Goal: Book appointment/travel/reservation

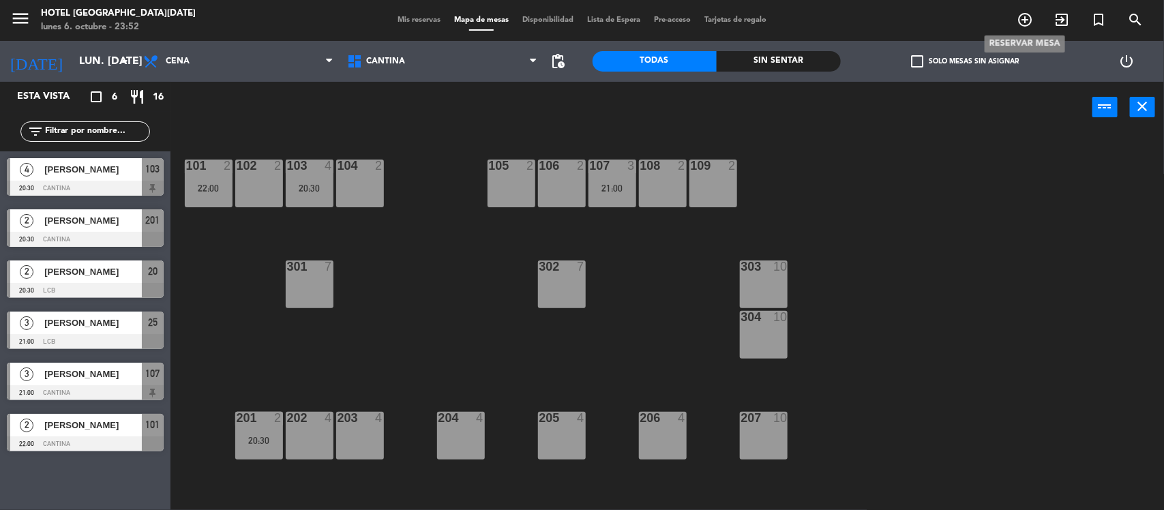
click at [1024, 24] on icon "add_circle_outline" at bounding box center [1025, 20] width 16 height 16
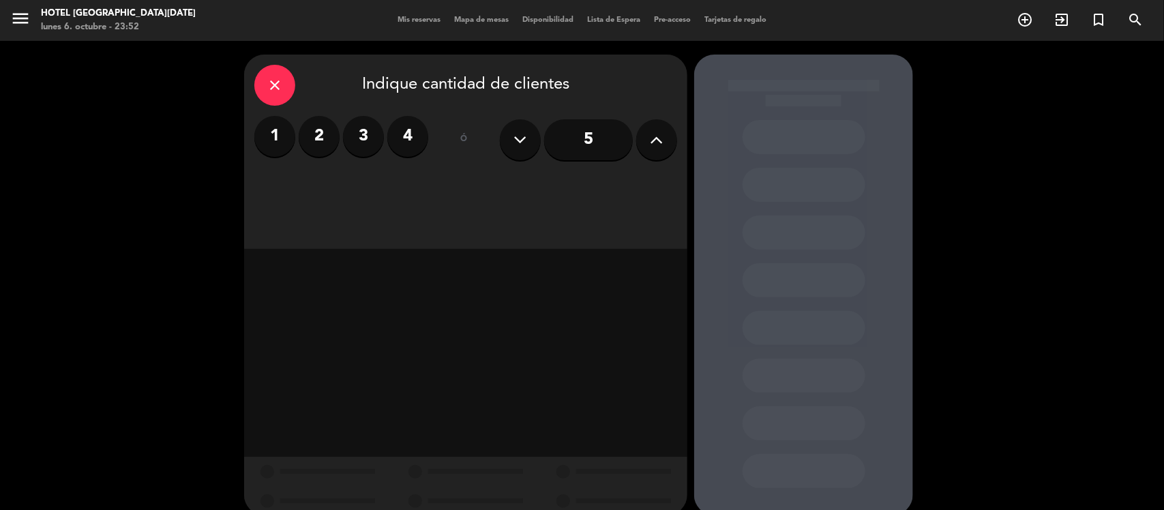
click at [657, 134] on icon at bounding box center [657, 140] width 13 height 20
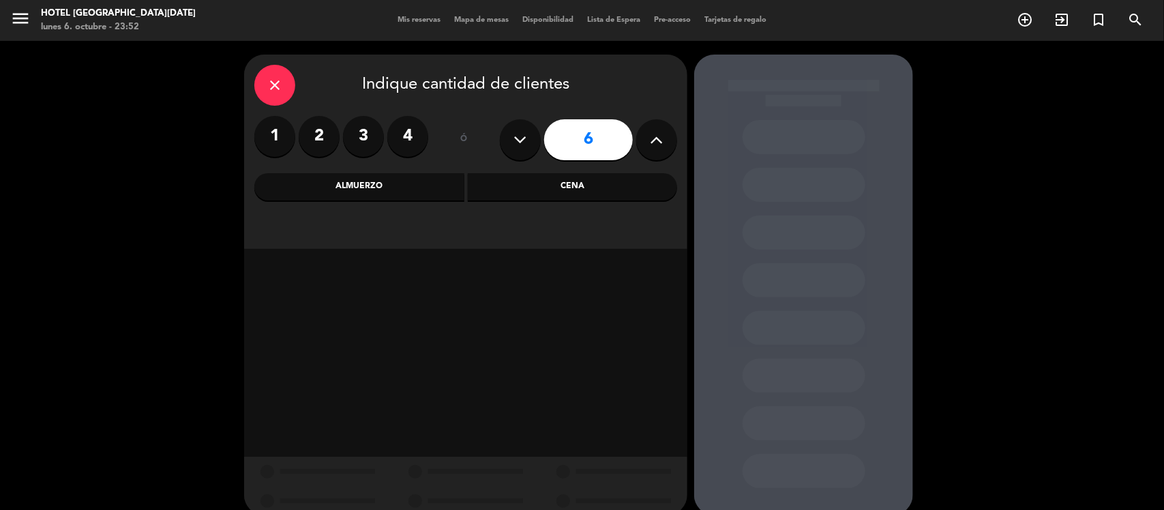
click at [657, 134] on icon at bounding box center [657, 140] width 13 height 20
type input "7"
click at [529, 183] on div "Cena" at bounding box center [573, 186] width 210 height 27
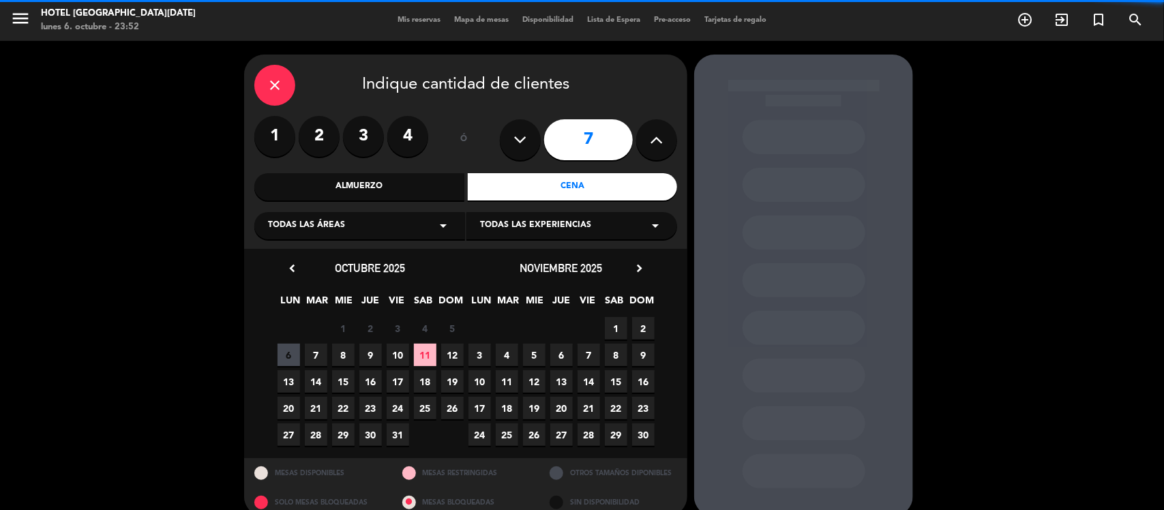
click at [430, 237] on div "Todas las áreas arrow_drop_down" at bounding box center [359, 225] width 211 height 27
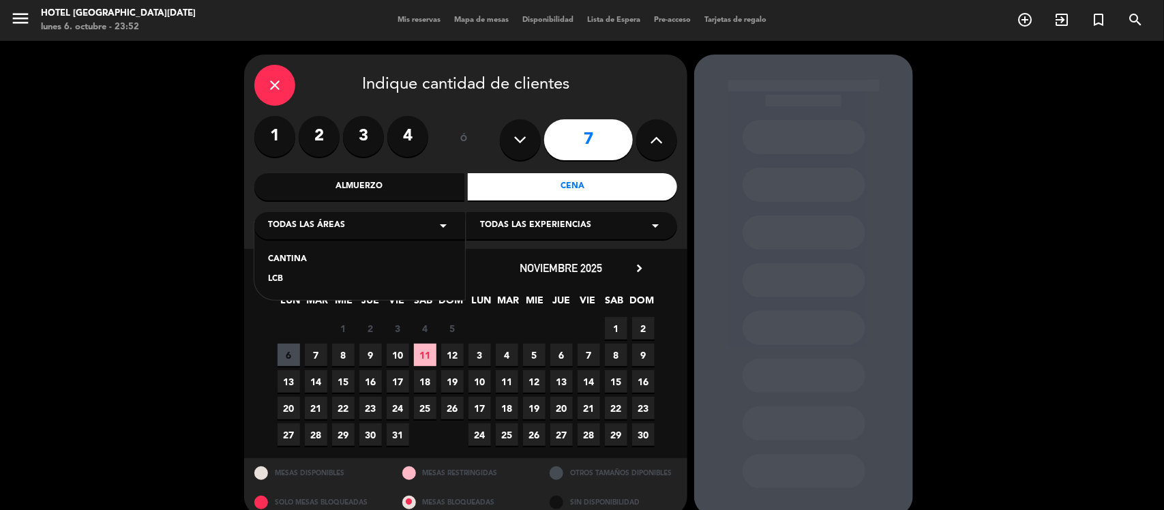
click at [297, 260] on div "CANTINA" at bounding box center [359, 260] width 183 height 14
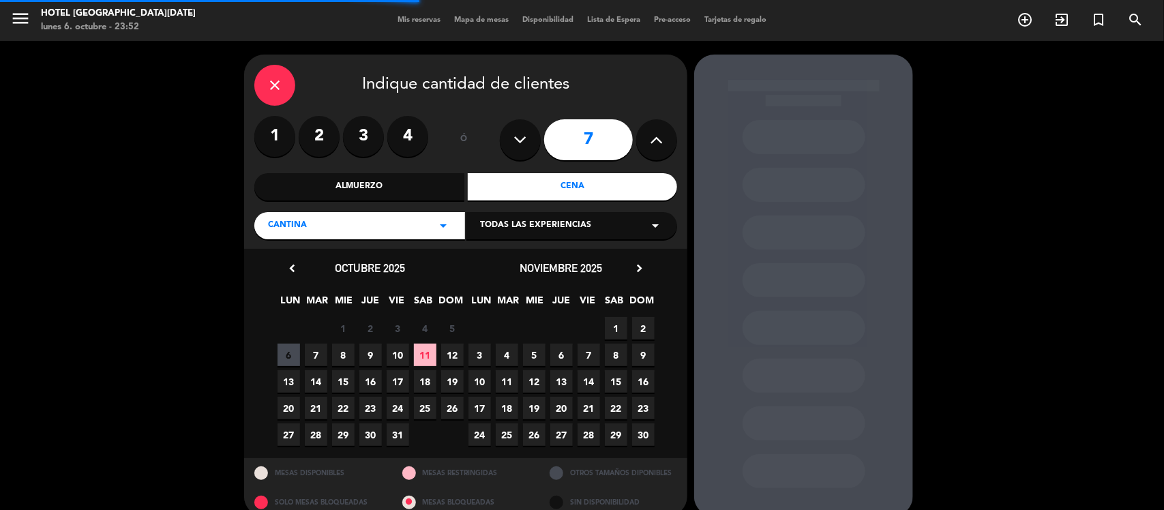
click at [519, 233] on span "Todas las experiencias" at bounding box center [535, 226] width 111 height 14
click at [499, 254] on div "Cantina" at bounding box center [571, 260] width 183 height 14
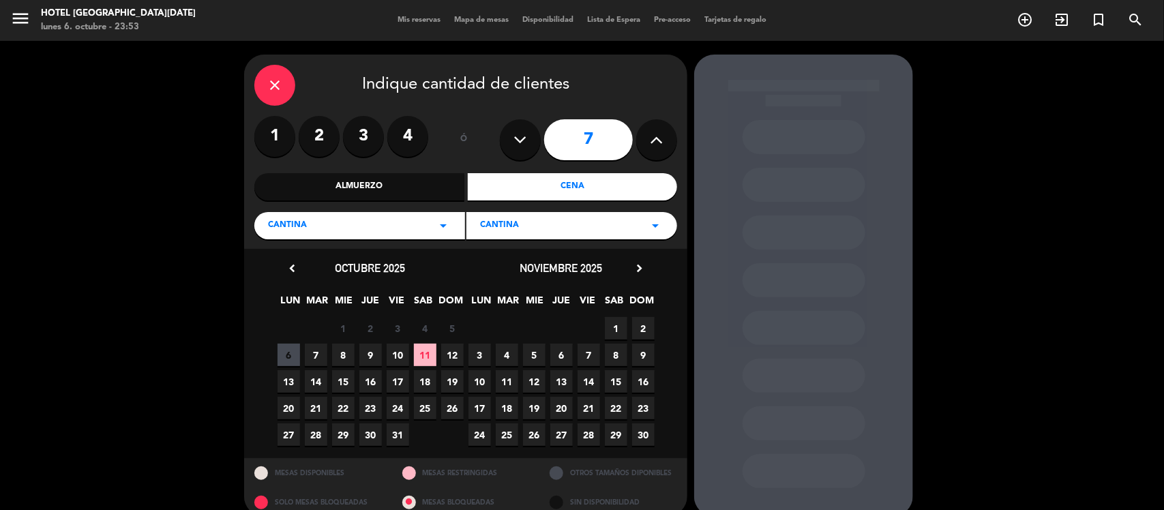
click at [299, 94] on div "close Indique cantidad de clientes" at bounding box center [465, 85] width 423 height 41
click at [275, 73] on div "close" at bounding box center [274, 85] width 41 height 41
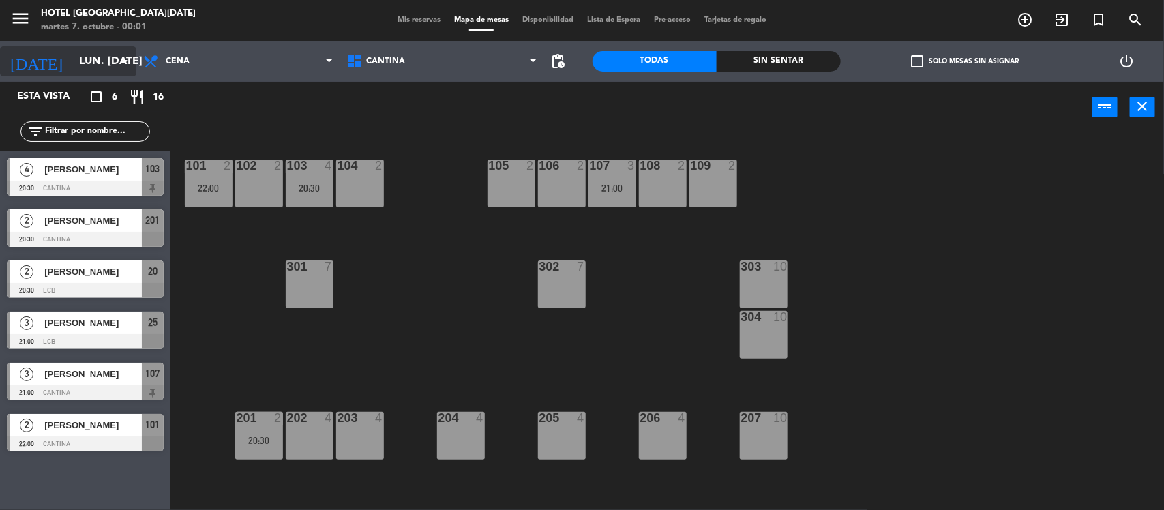
click at [114, 52] on input "lun. [DATE]" at bounding box center [144, 61] width 144 height 27
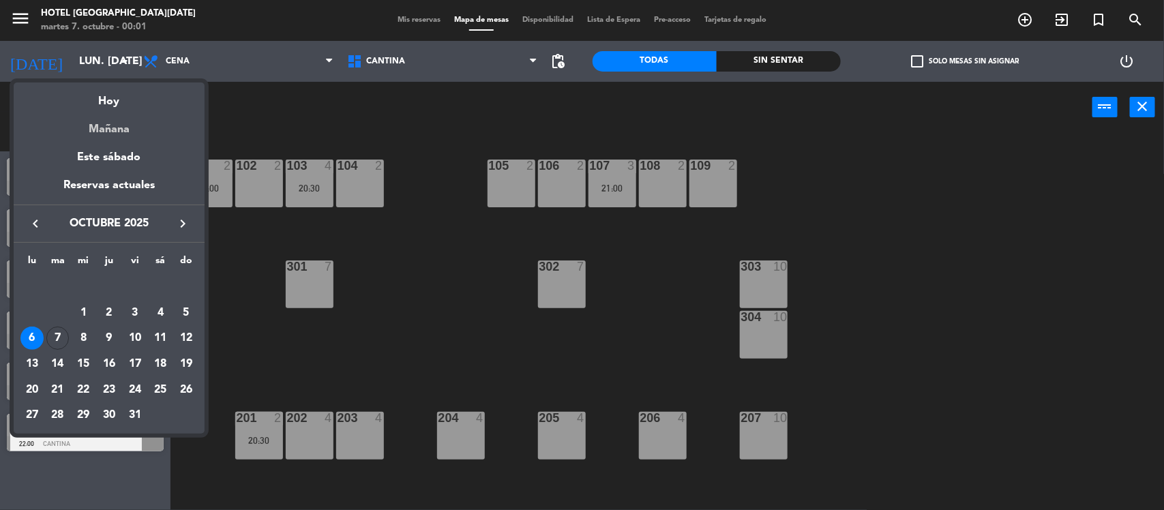
click at [130, 121] on div "Mañana" at bounding box center [109, 124] width 191 height 28
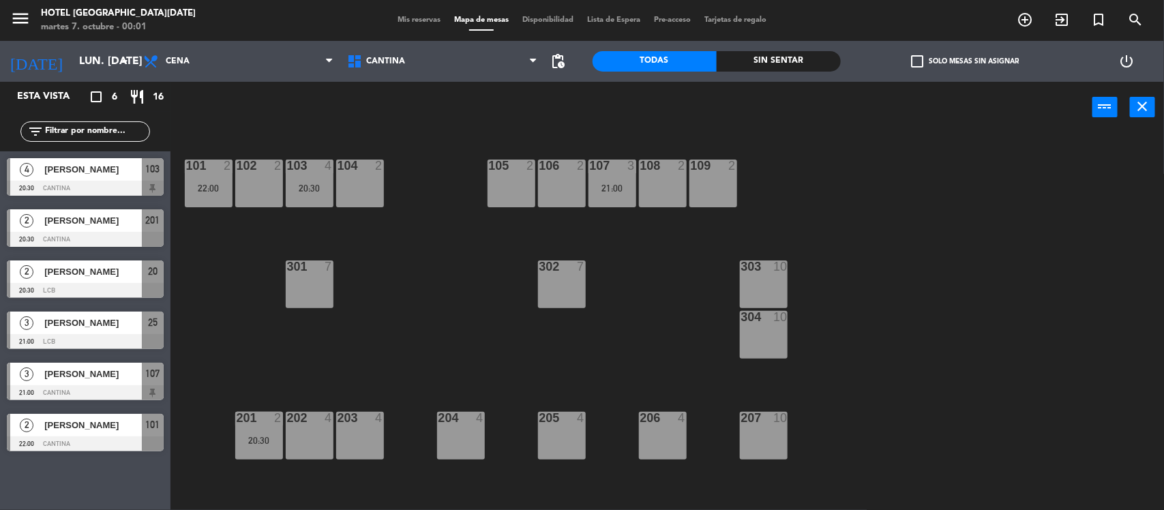
type input "mié. [DATE]"
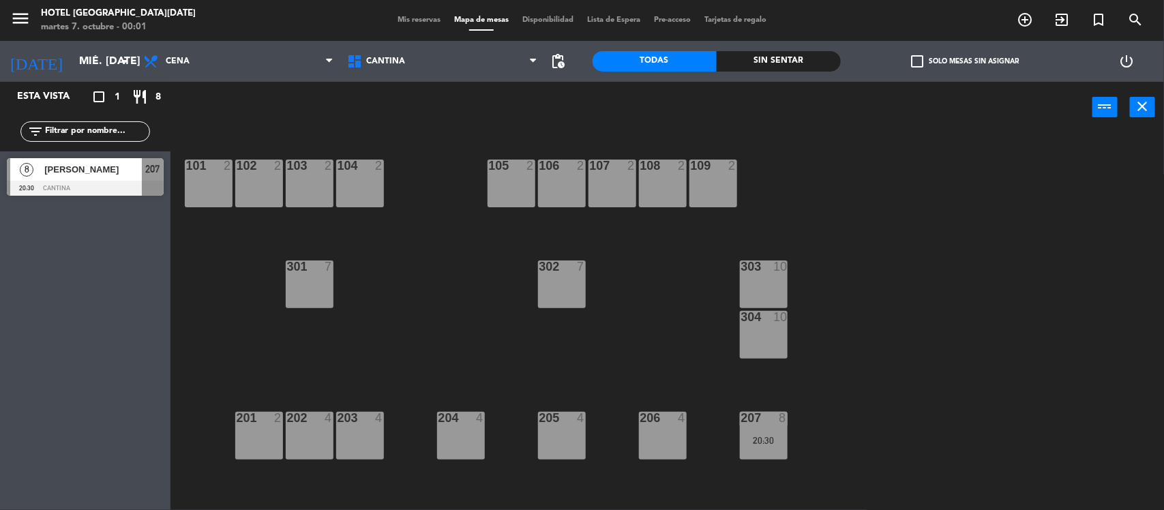
click at [93, 181] on div at bounding box center [85, 188] width 157 height 15
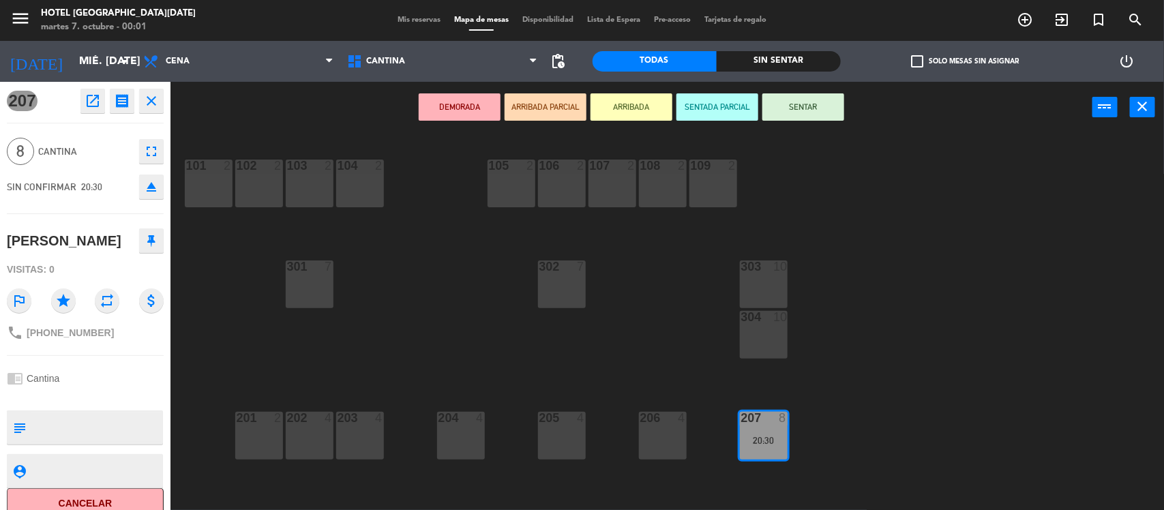
click at [152, 110] on button "close" at bounding box center [151, 101] width 25 height 25
